Goal: Information Seeking & Learning: Learn about a topic

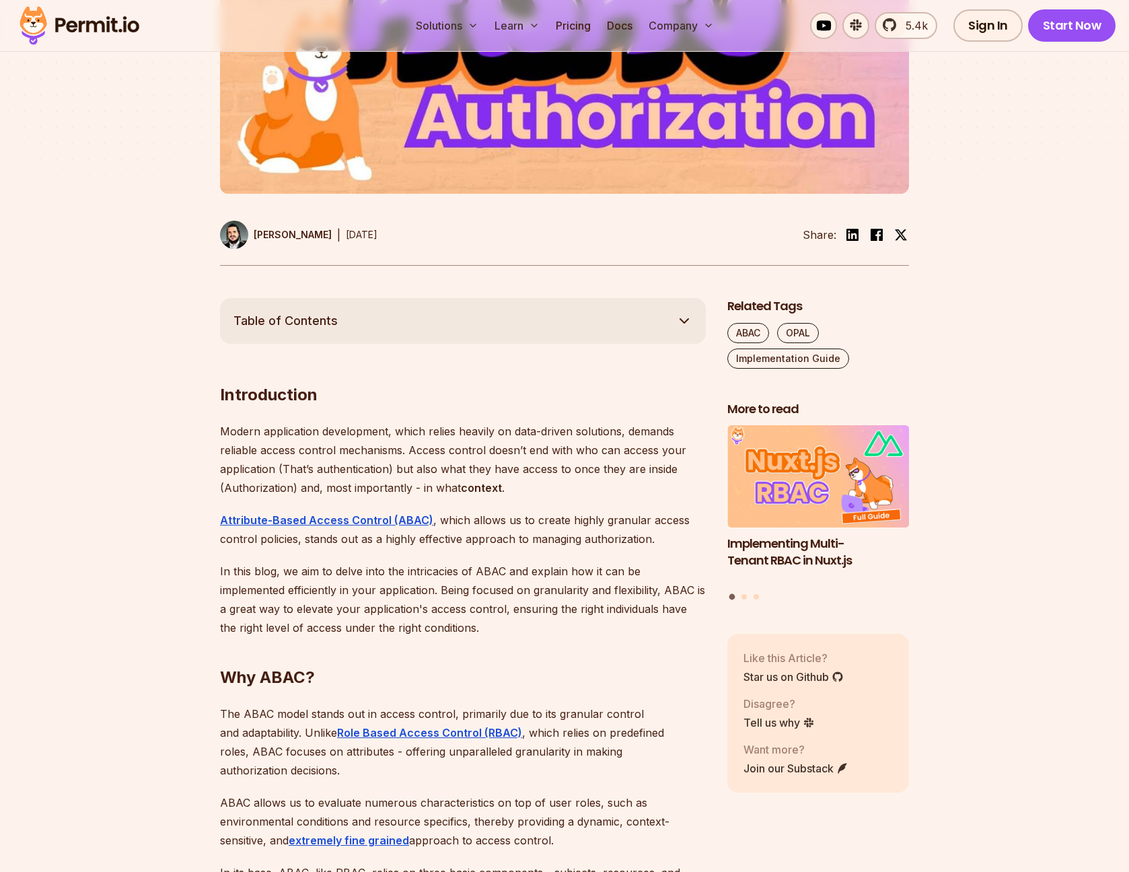
scroll to position [538, 0]
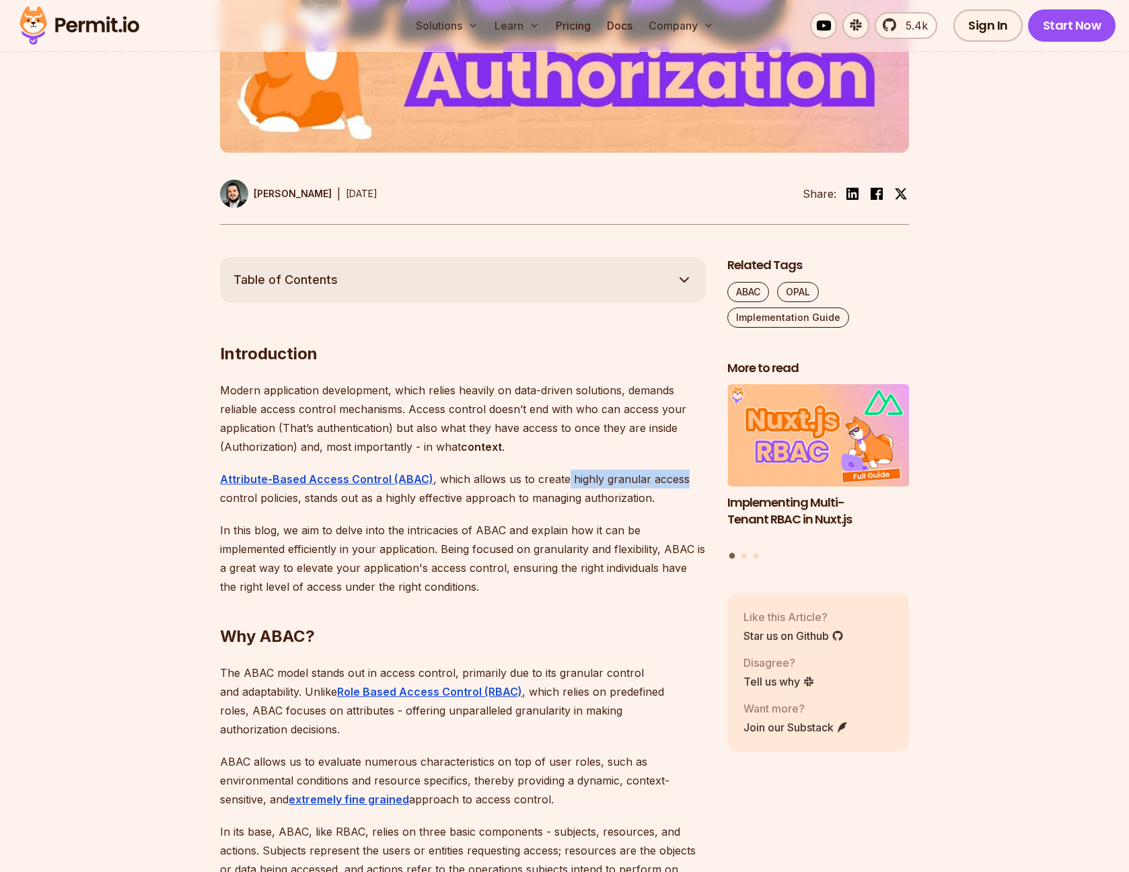
drag, startPoint x: 559, startPoint y: 480, endPoint x: 682, endPoint y: 479, distance: 122.5
click at [682, 479] on p "Attribute-Based Access Control (ABAC) , which allows us to create highly granul…" at bounding box center [463, 489] width 486 height 38
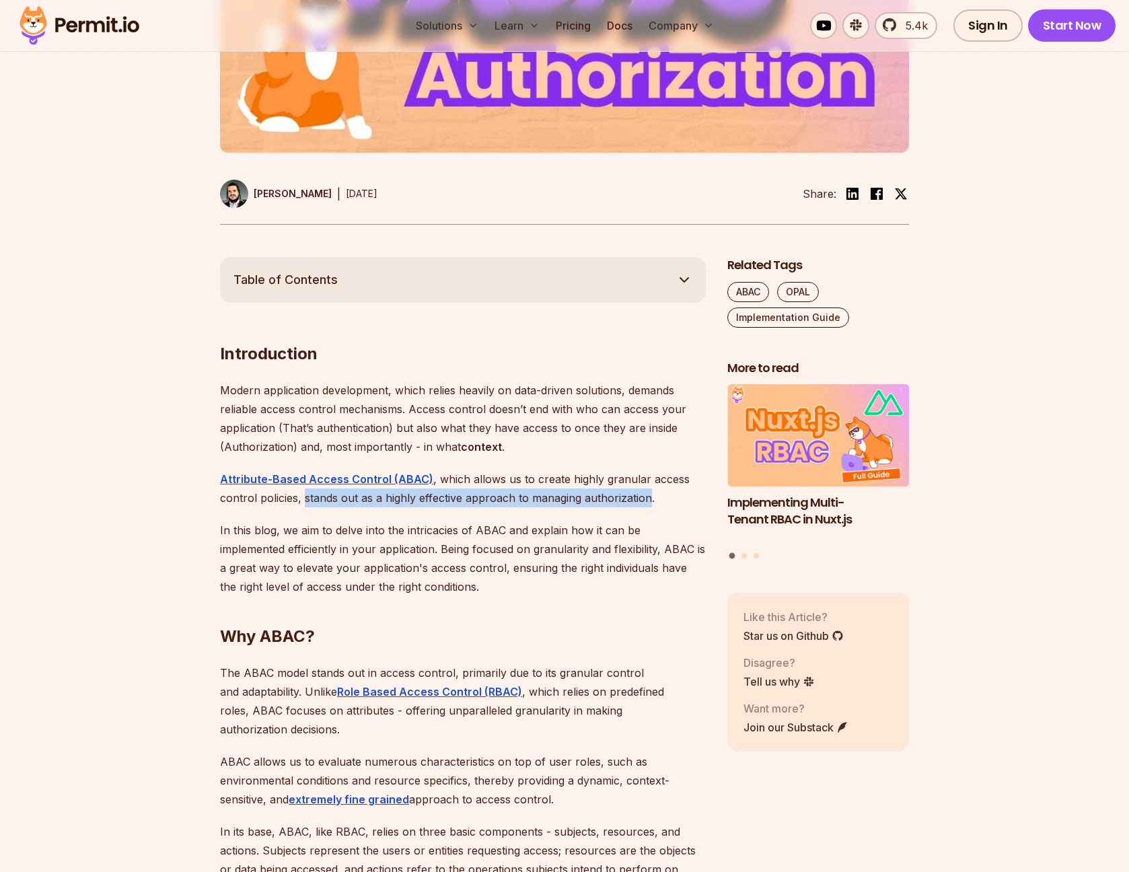
drag, startPoint x: 305, startPoint y: 500, endPoint x: 649, endPoint y: 506, distance: 343.8
click at [649, 506] on p "Attribute-Based Access Control (ABAC) , which allows us to create highly granul…" at bounding box center [463, 489] width 486 height 38
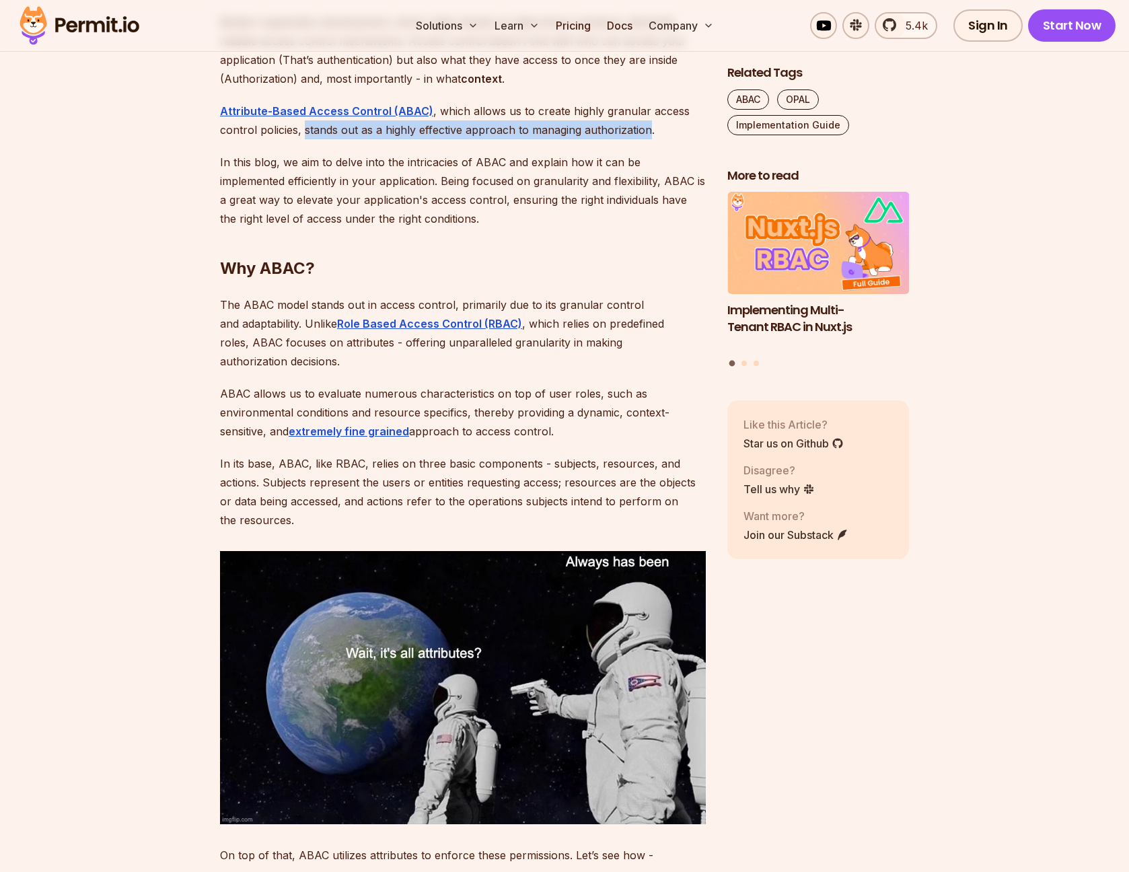
scroll to position [942, 0]
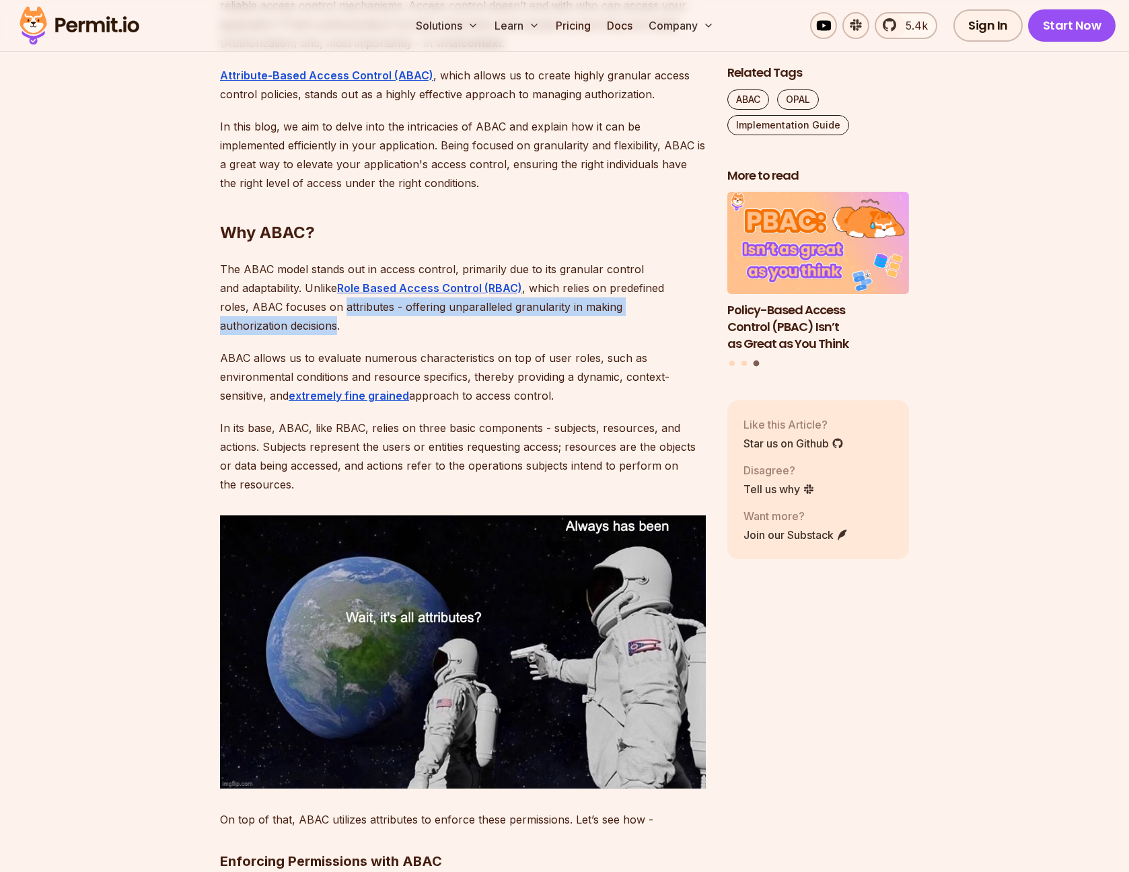
drag, startPoint x: 278, startPoint y: 309, endPoint x: 672, endPoint y: 305, distance: 394.3
click at [672, 305] on p "The ABAC model stands out in access control, primarily due to its granular cont…" at bounding box center [463, 297] width 486 height 75
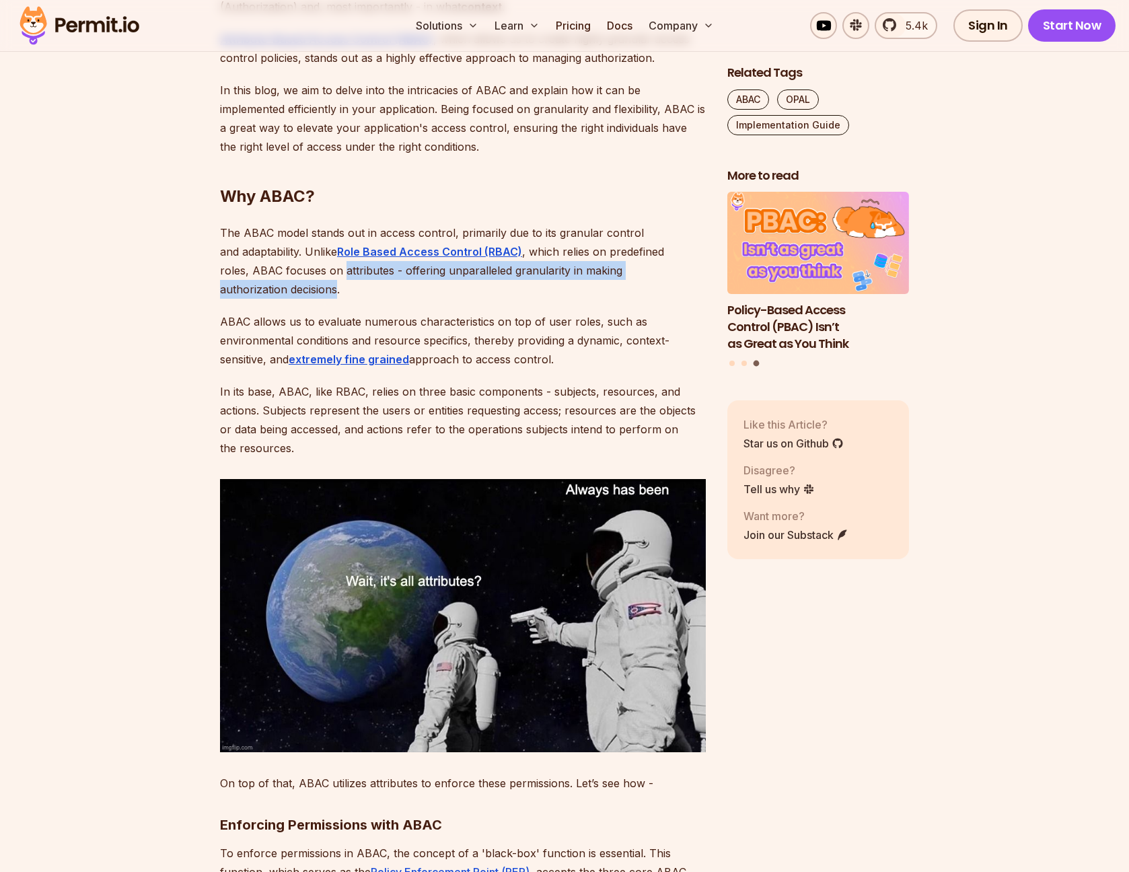
scroll to position [1009, 0]
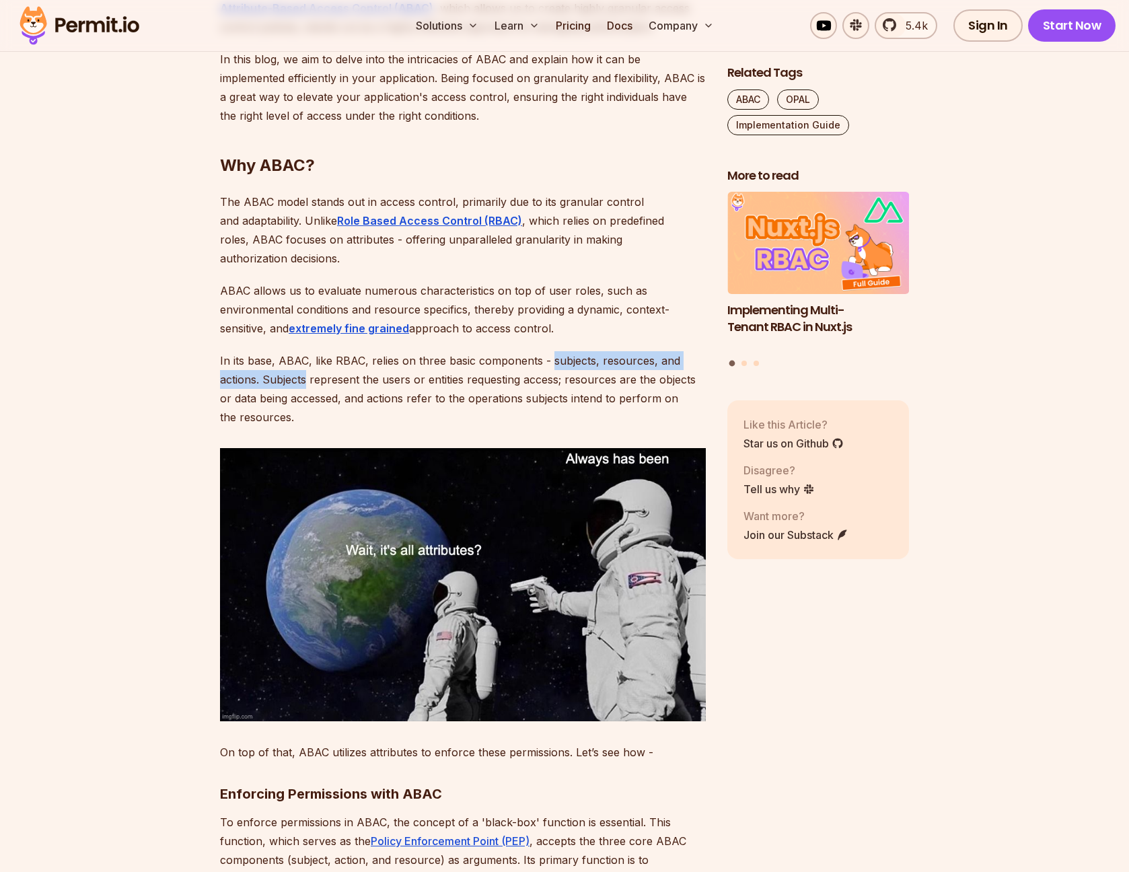
drag, startPoint x: 550, startPoint y: 342, endPoint x: 307, endPoint y: 369, distance: 244.4
click at [307, 369] on p "In its base, ABAC, like RBAC, relies on three basic components - subjects, reso…" at bounding box center [463, 388] width 486 height 75
click at [328, 365] on p "In its base, ABAC, like RBAC, relies on three basic components - subjects, reso…" at bounding box center [463, 388] width 486 height 75
drag, startPoint x: 372, startPoint y: 361, endPoint x: 535, endPoint y: 363, distance: 162.8
click at [535, 363] on p "In its base, ABAC, like RBAC, relies on three basic components - subjects, reso…" at bounding box center [463, 388] width 486 height 75
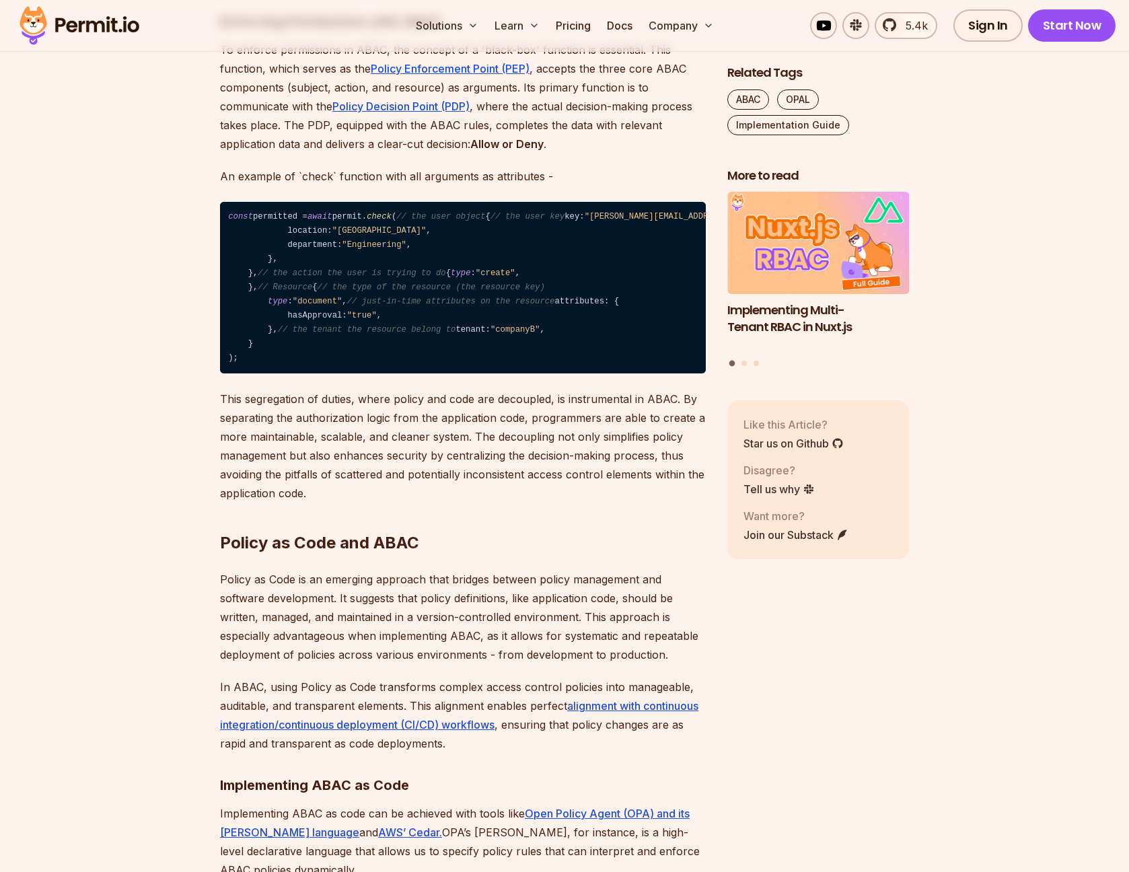
scroll to position [1817, 0]
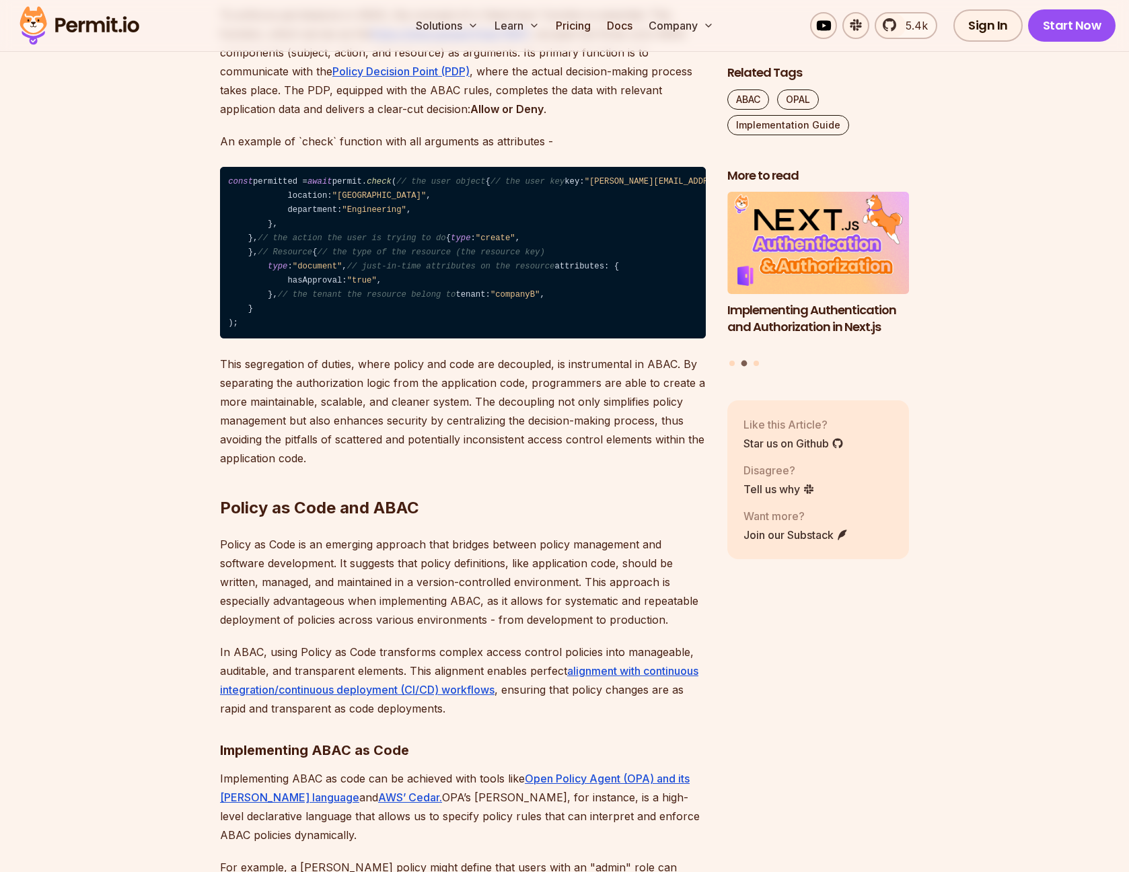
drag, startPoint x: 262, startPoint y: 217, endPoint x: 392, endPoint y: 213, distance: 129.2
click at [392, 213] on code "const permitted = await permit. check ( // the user object { // the user key ke…" at bounding box center [463, 253] width 486 height 172
click at [416, 198] on code "const permitted = await permit. check ( // the user object { // the user key ke…" at bounding box center [463, 253] width 486 height 172
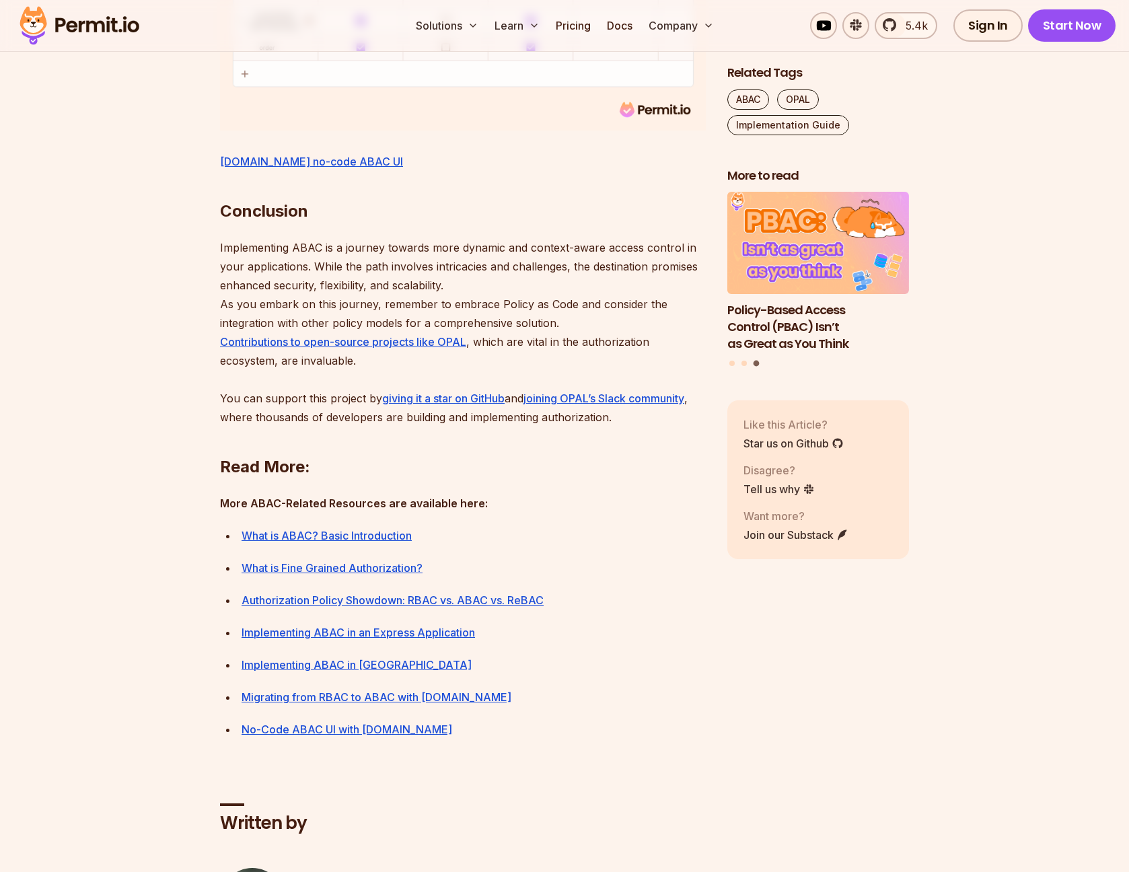
scroll to position [6190, 0]
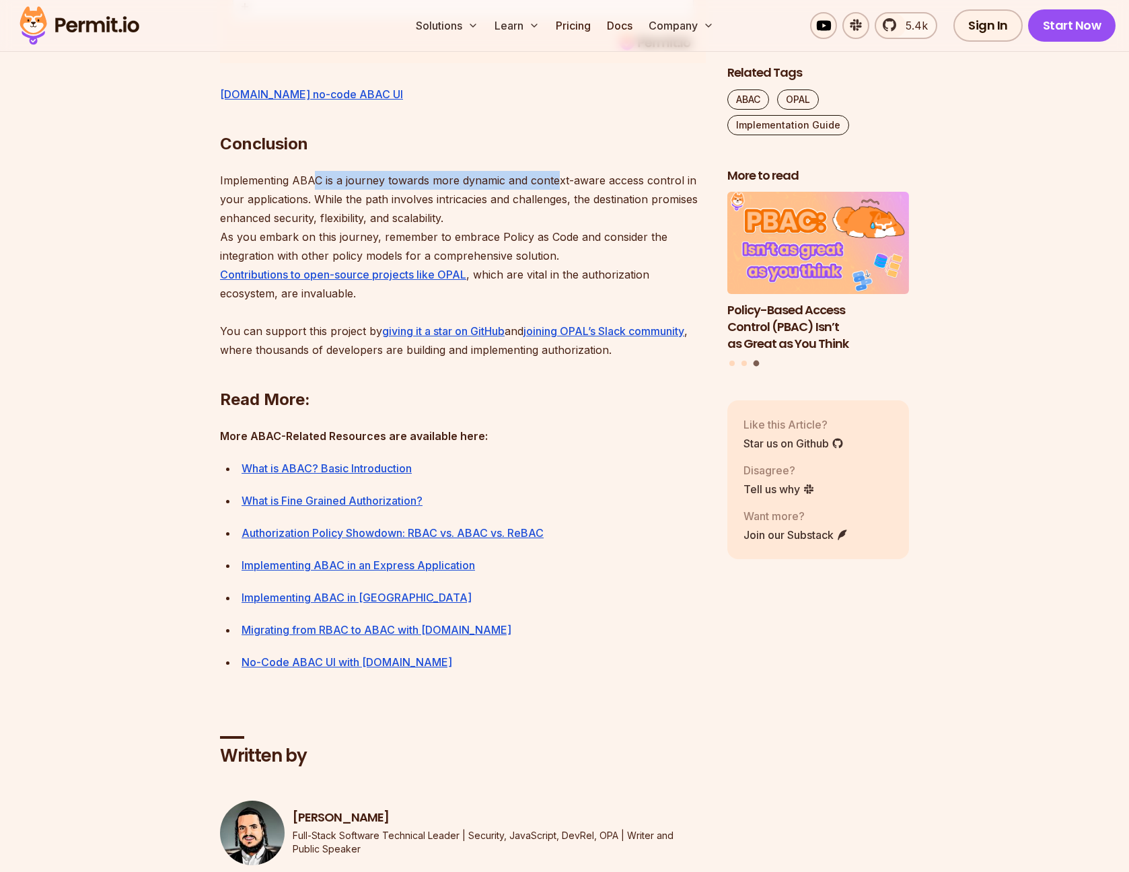
drag, startPoint x: 318, startPoint y: 530, endPoint x: 556, endPoint y: 532, distance: 238.2
click at [556, 359] on p "Implementing ABAC is a journey towards more dynamic and context-aware access co…" at bounding box center [463, 265] width 486 height 188
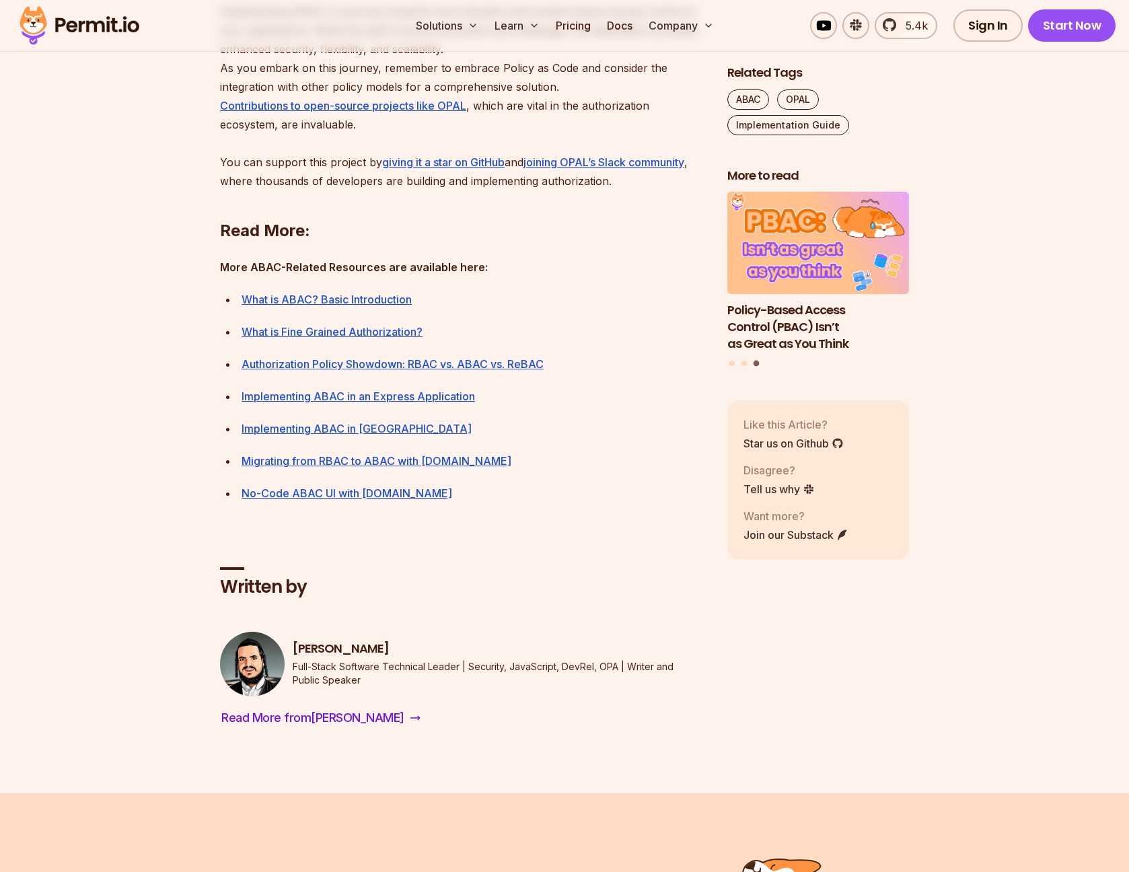
scroll to position [6391, 0]
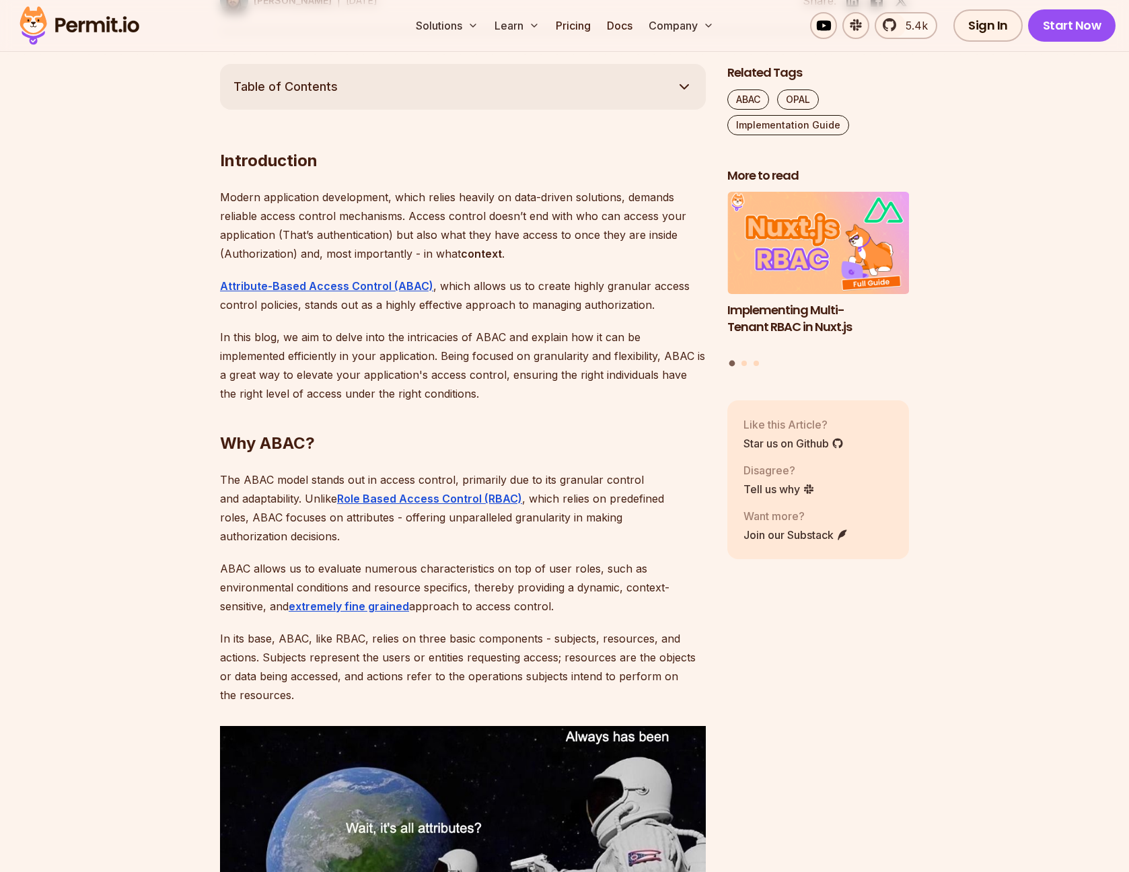
scroll to position [740, 0]
